Goal: Task Accomplishment & Management: Manage account settings

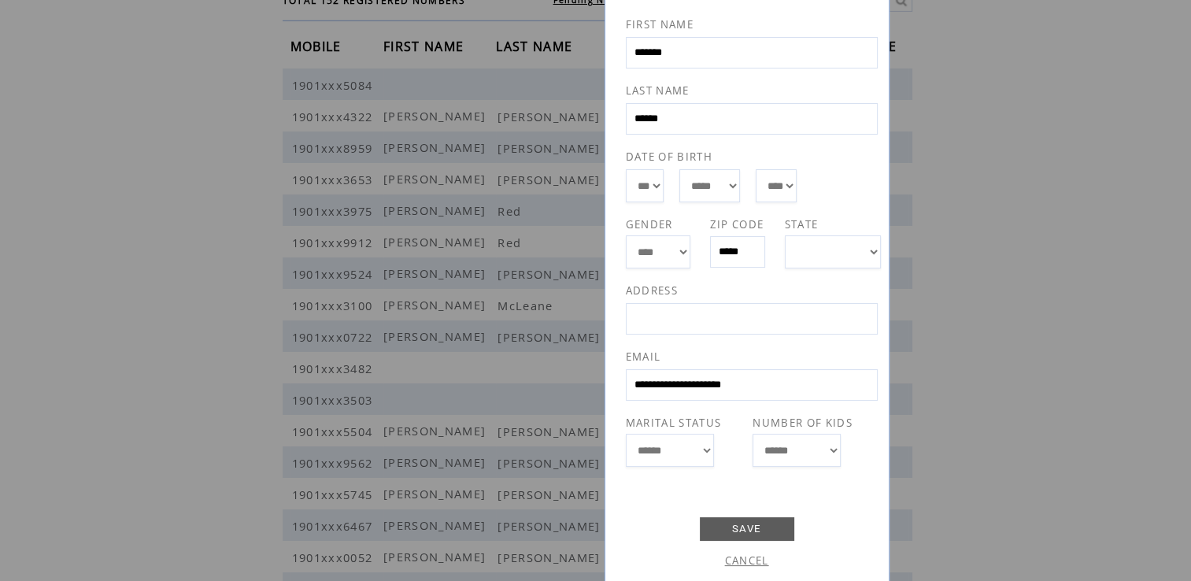
scroll to position [122, 0]
click at [753, 524] on link "SAVE" at bounding box center [747, 528] width 94 height 24
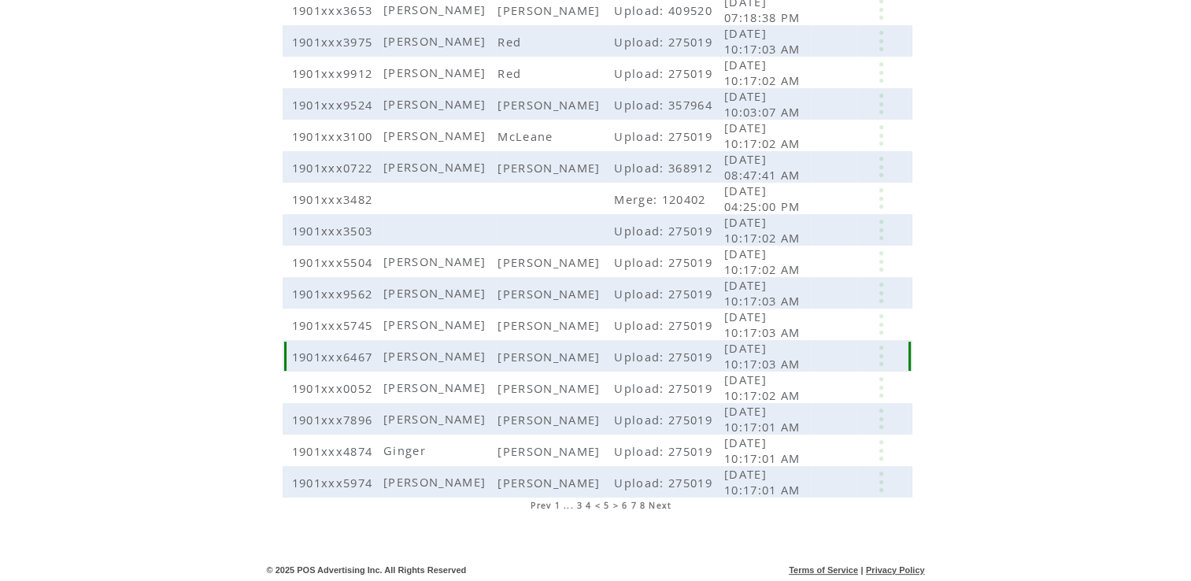
scroll to position [313, 0]
click at [624, 504] on span "6" at bounding box center [625, 504] width 6 height 11
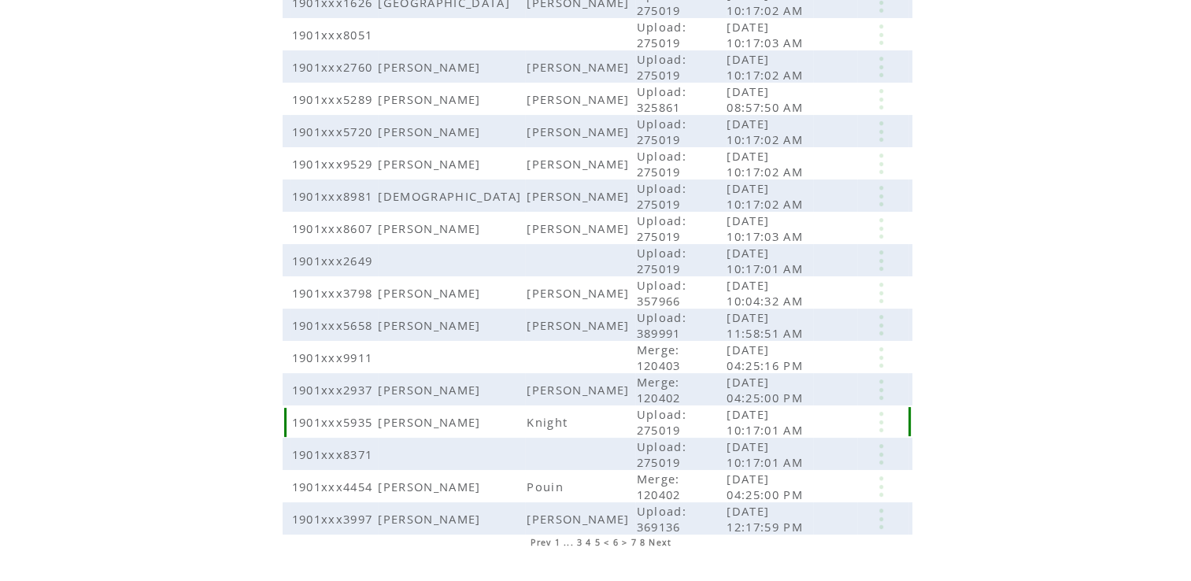
scroll to position [313, 0]
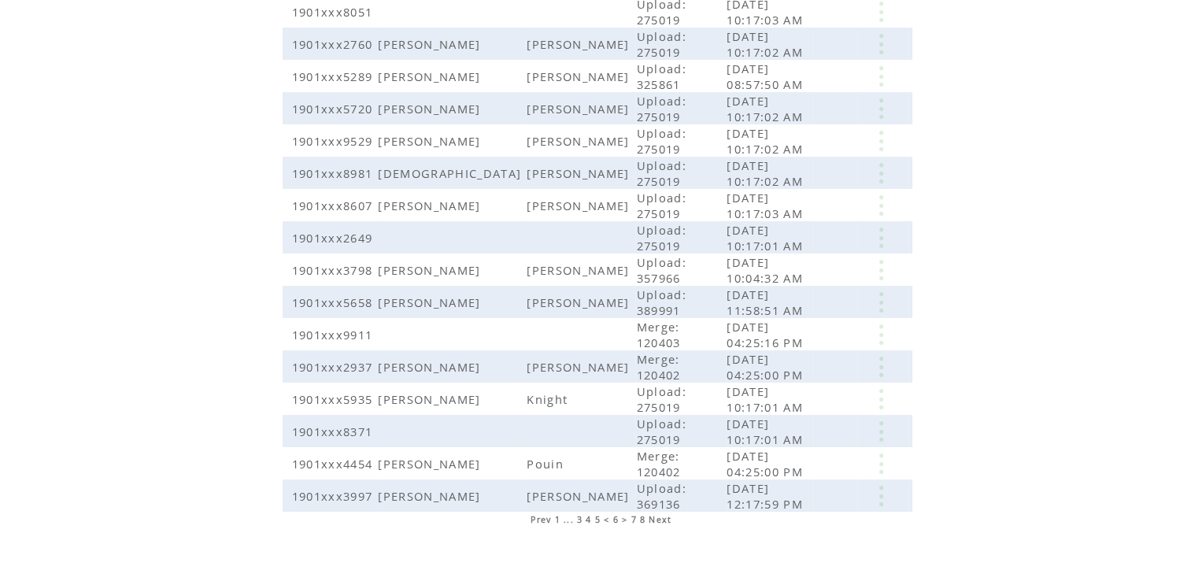
click at [633, 514] on span "7" at bounding box center [634, 519] width 6 height 11
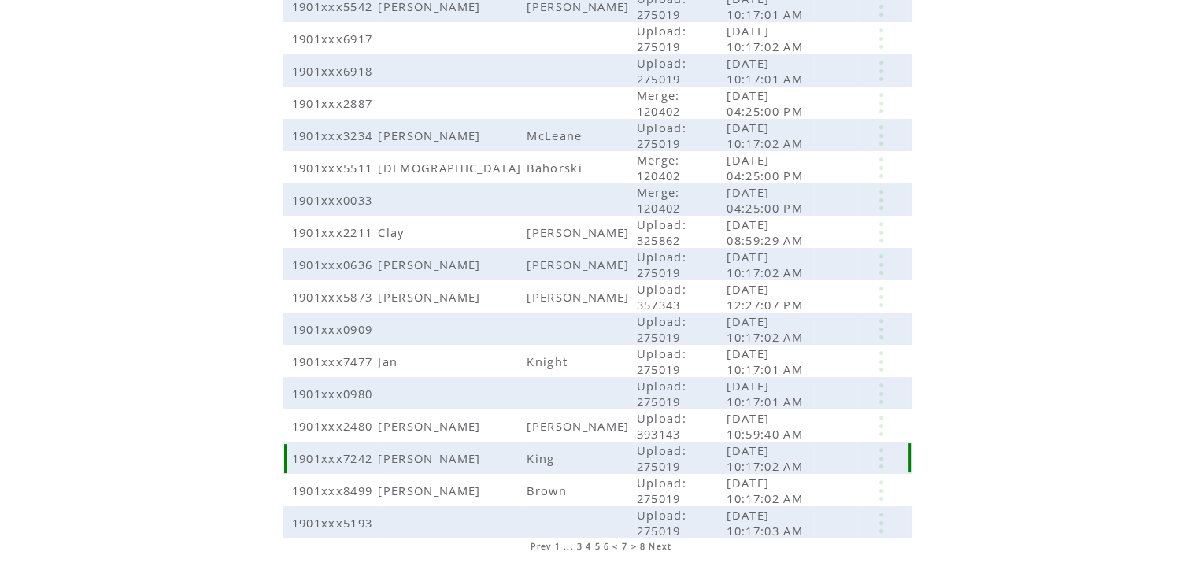
scroll to position [313, 0]
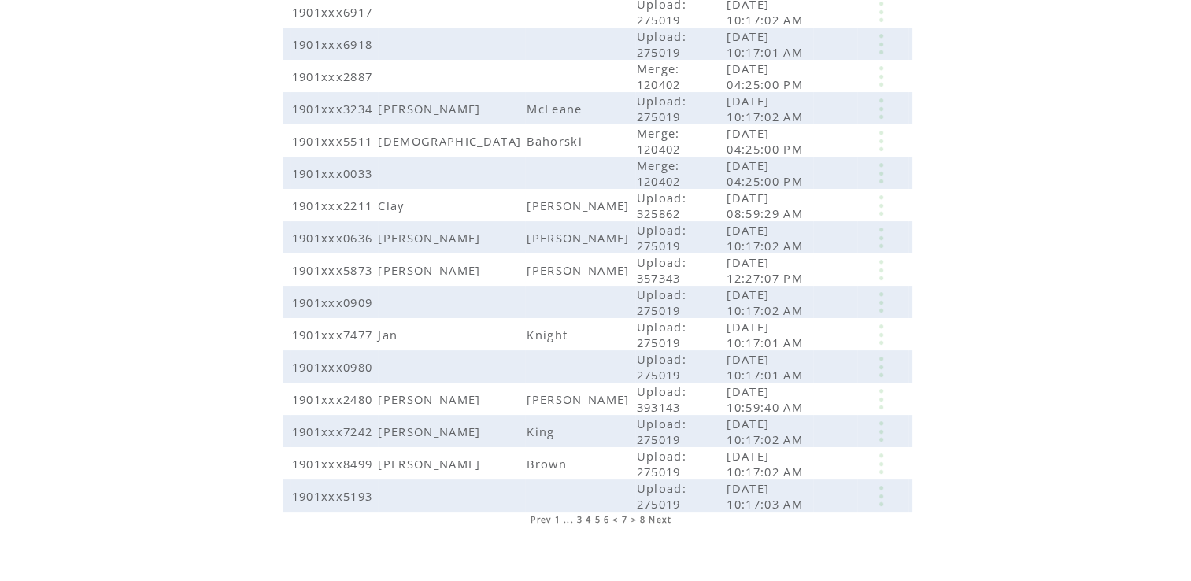
click at [642, 514] on span "8" at bounding box center [643, 519] width 6 height 11
